Goal: Transaction & Acquisition: Obtain resource

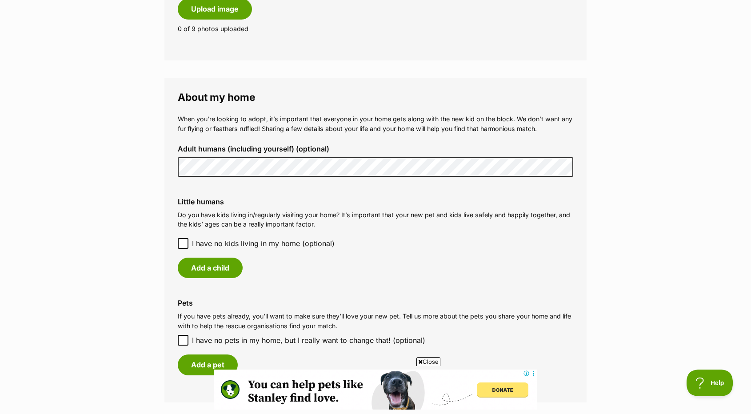
scroll to position [577, 0]
click at [158, 170] on main "My adopter profile Why do I need an adopter profile? Your adopter profile will …" at bounding box center [375, 110] width 751 height 1248
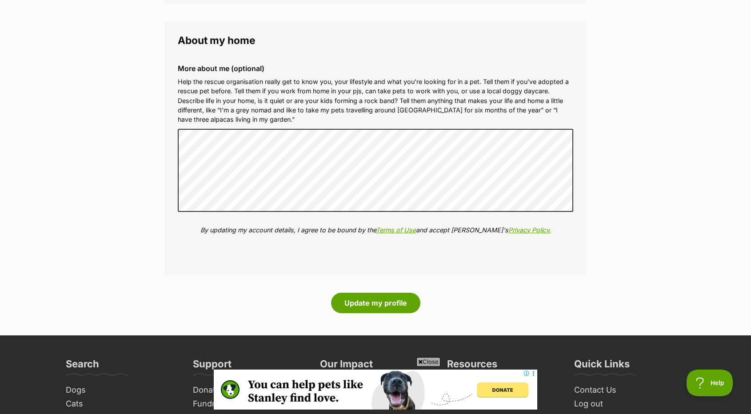
scroll to position [977, 0]
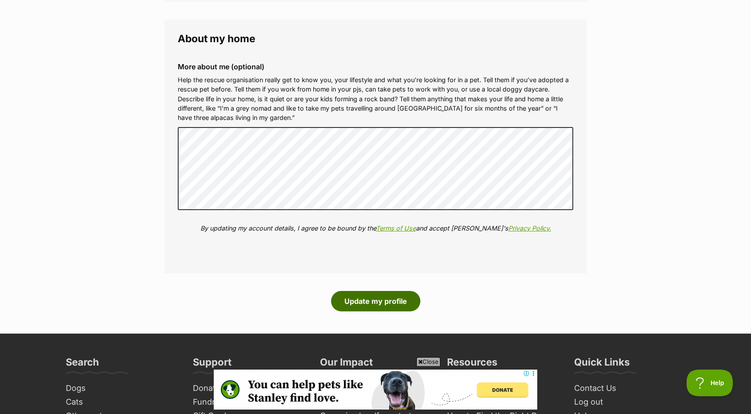
click at [401, 297] on button "Update my profile" at bounding box center [375, 301] width 89 height 20
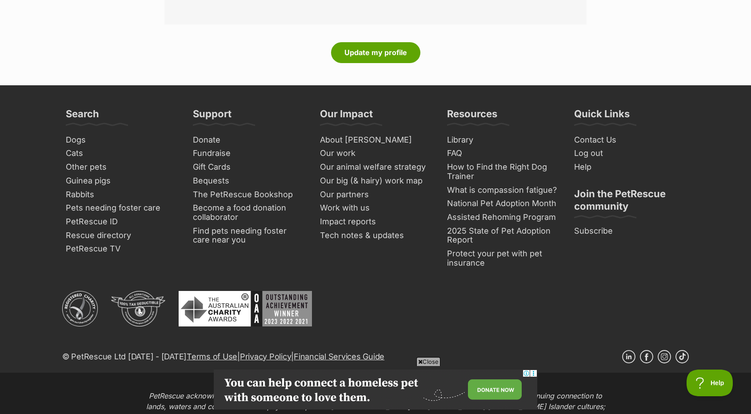
scroll to position [1244, 0]
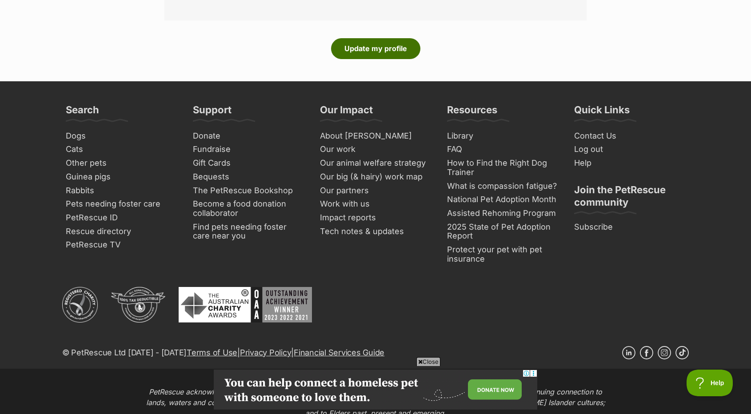
click at [394, 54] on button "Update my profile" at bounding box center [375, 48] width 89 height 20
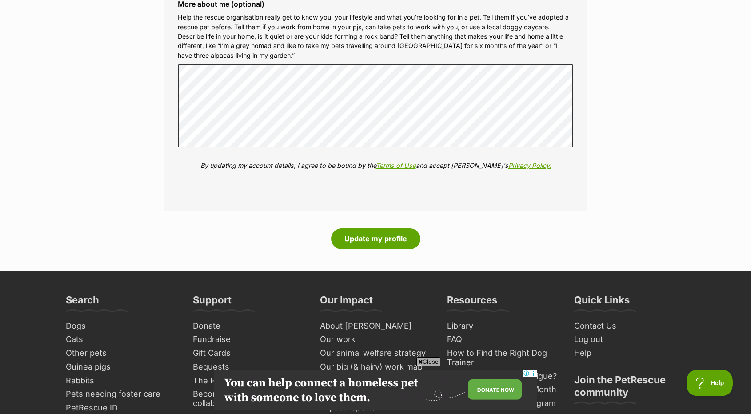
scroll to position [1199, 0]
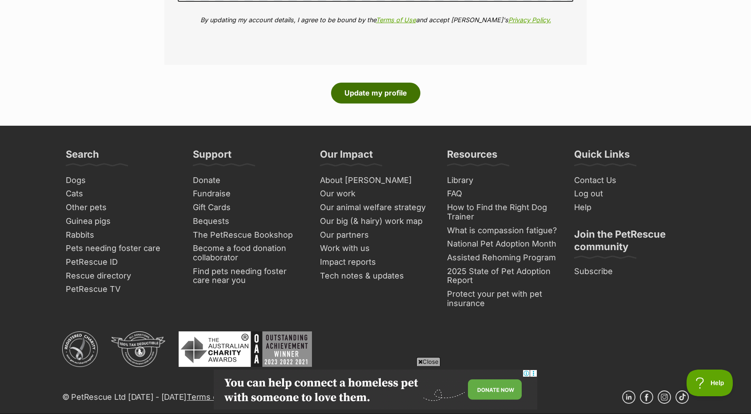
click at [382, 95] on button "Update my profile" at bounding box center [375, 93] width 89 height 20
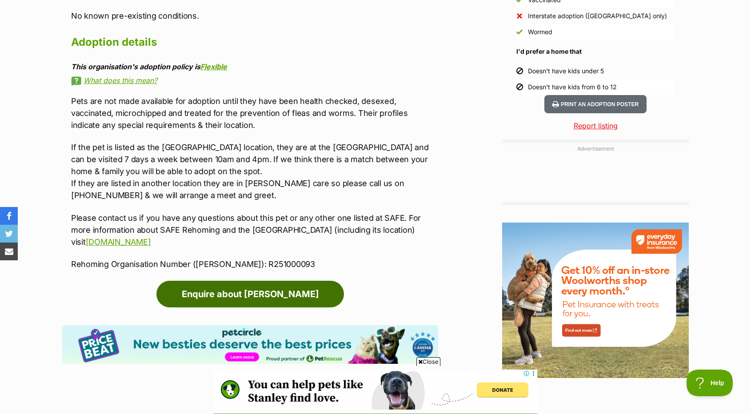
click at [259, 289] on link "Enquire about Griffin" at bounding box center [249, 294] width 187 height 27
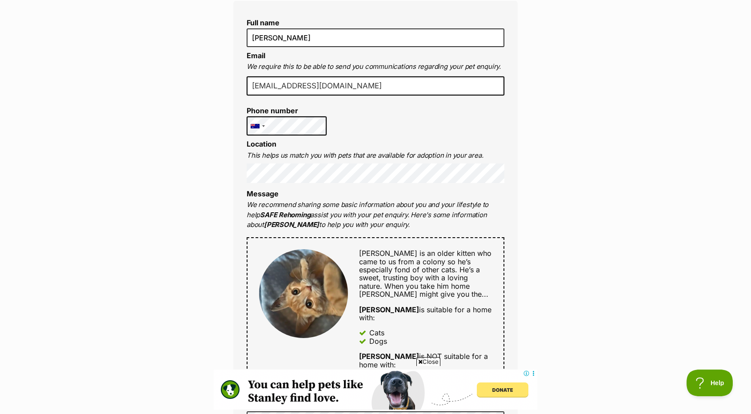
scroll to position [222, 0]
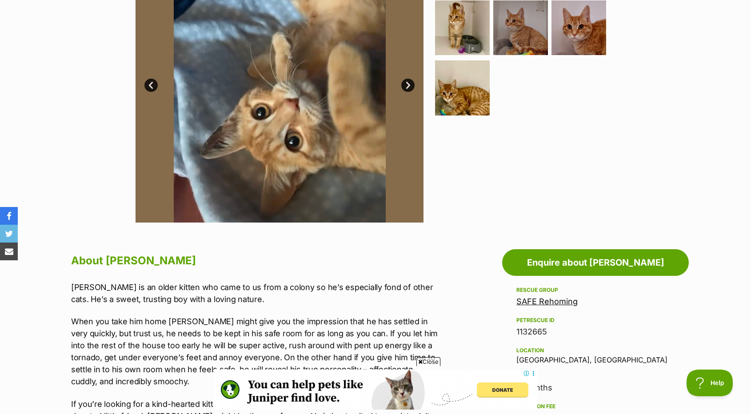
scroll to position [266, 0]
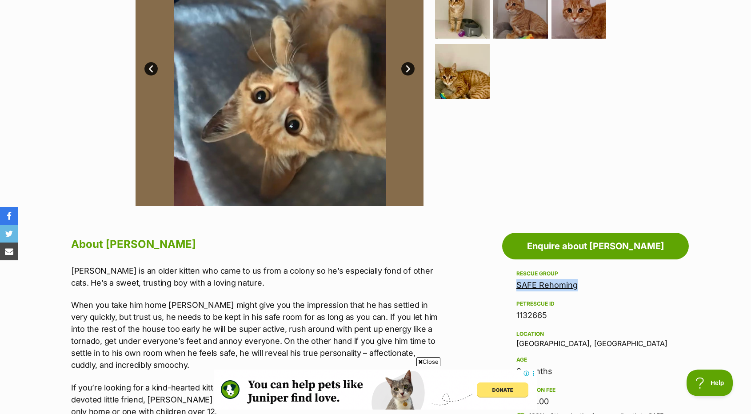
drag, startPoint x: 575, startPoint y: 286, endPoint x: 517, endPoint y: 284, distance: 57.8
click at [517, 284] on div "SAFE Rehoming" at bounding box center [595, 285] width 158 height 12
copy link "SAFE Rehoming"
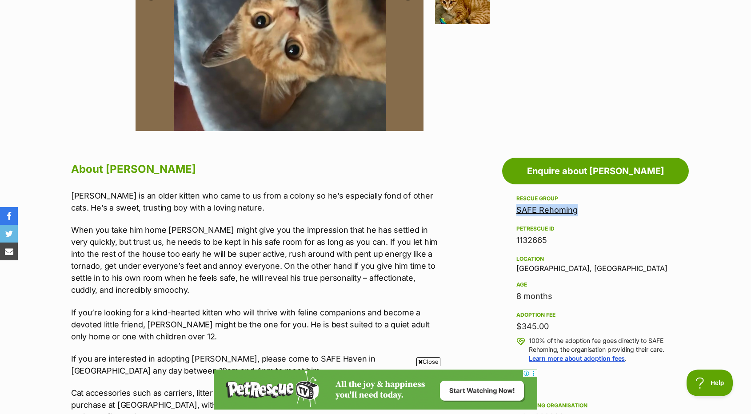
scroll to position [400, 0]
